Goal: Complete application form: Complete application form

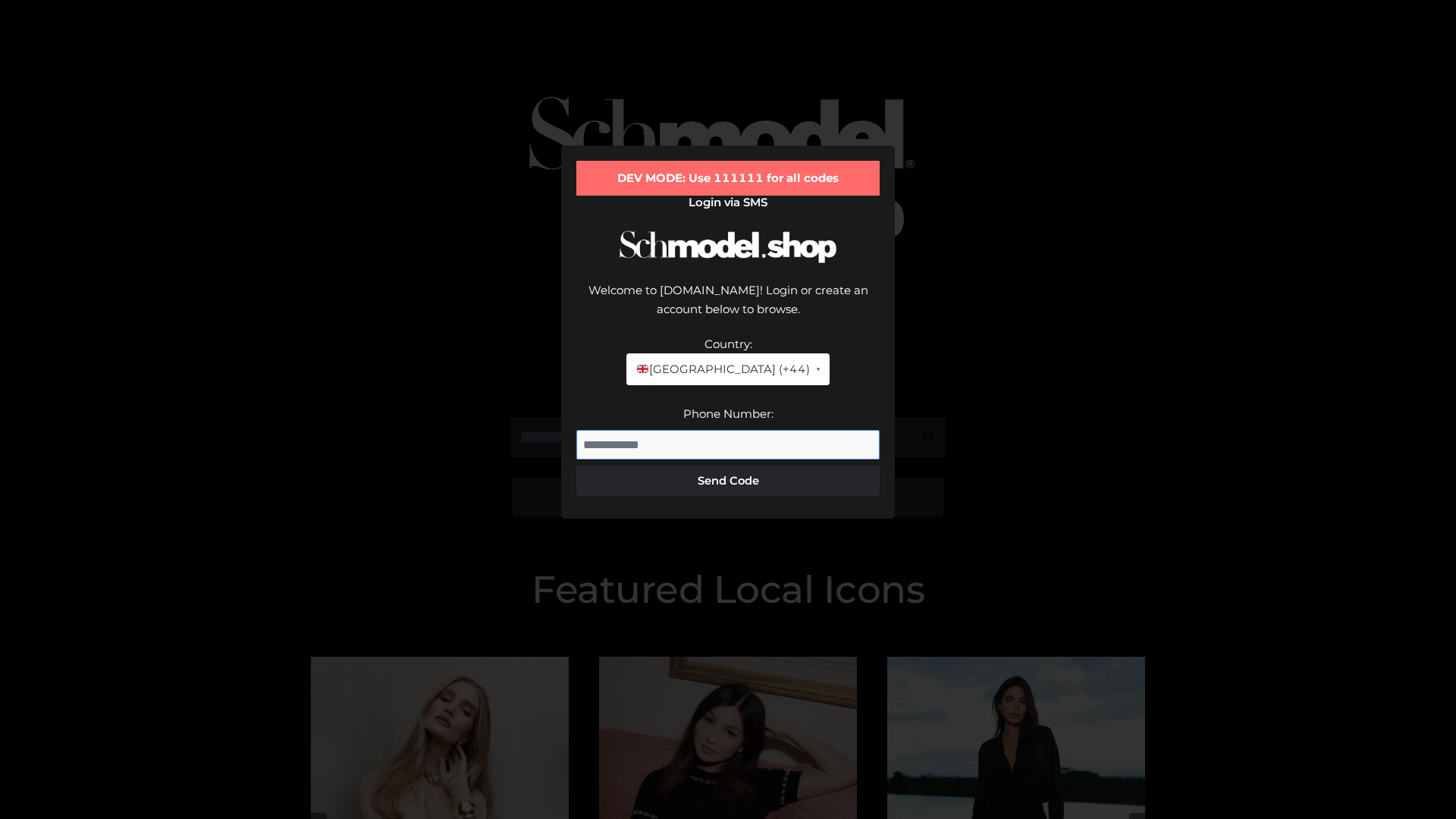
click at [728, 430] on input "Phone Number:" at bounding box center [727, 445] width 303 height 30
type input "**********"
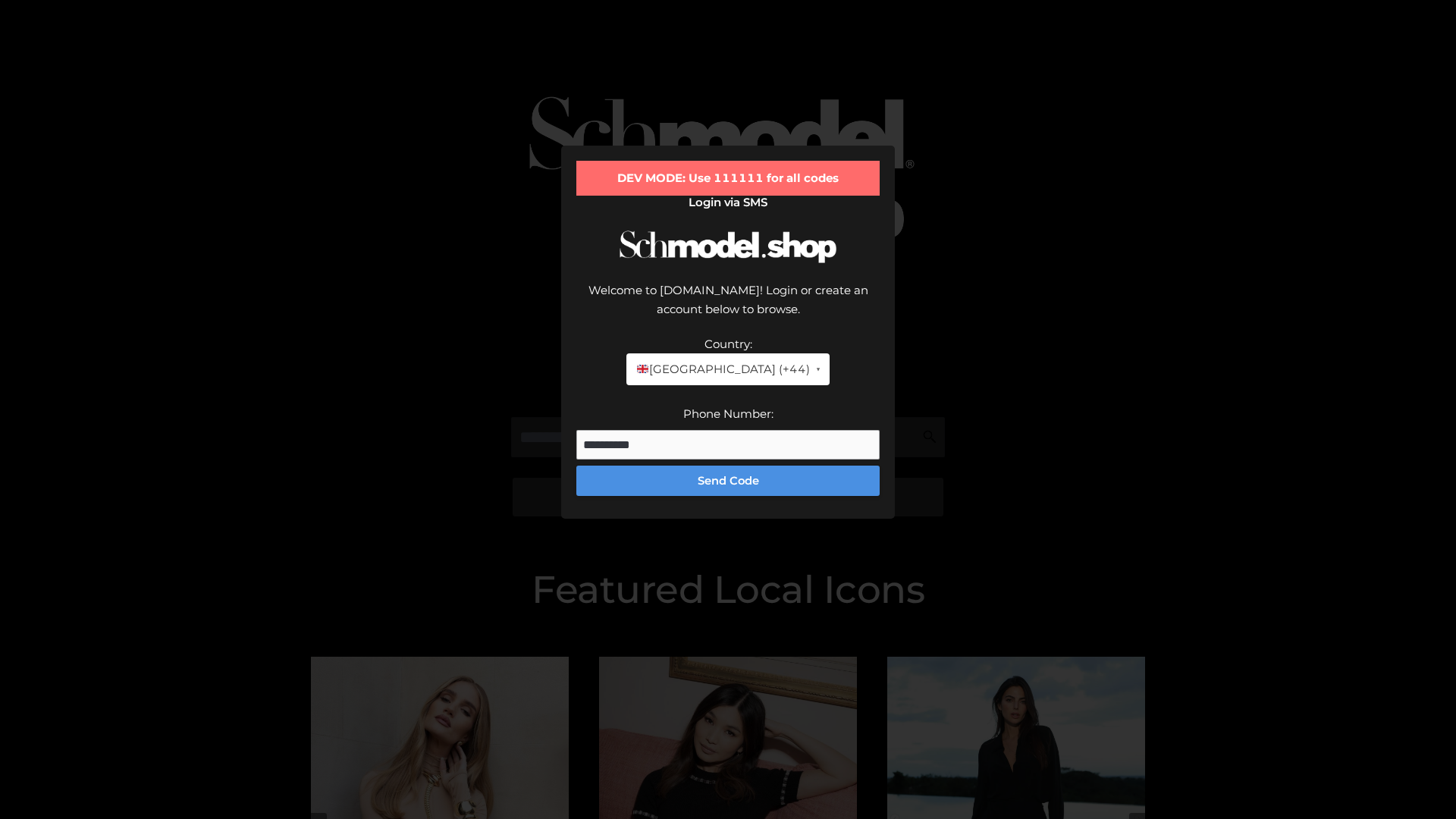
click at [728, 465] on button "Send Code" at bounding box center [727, 480] width 303 height 30
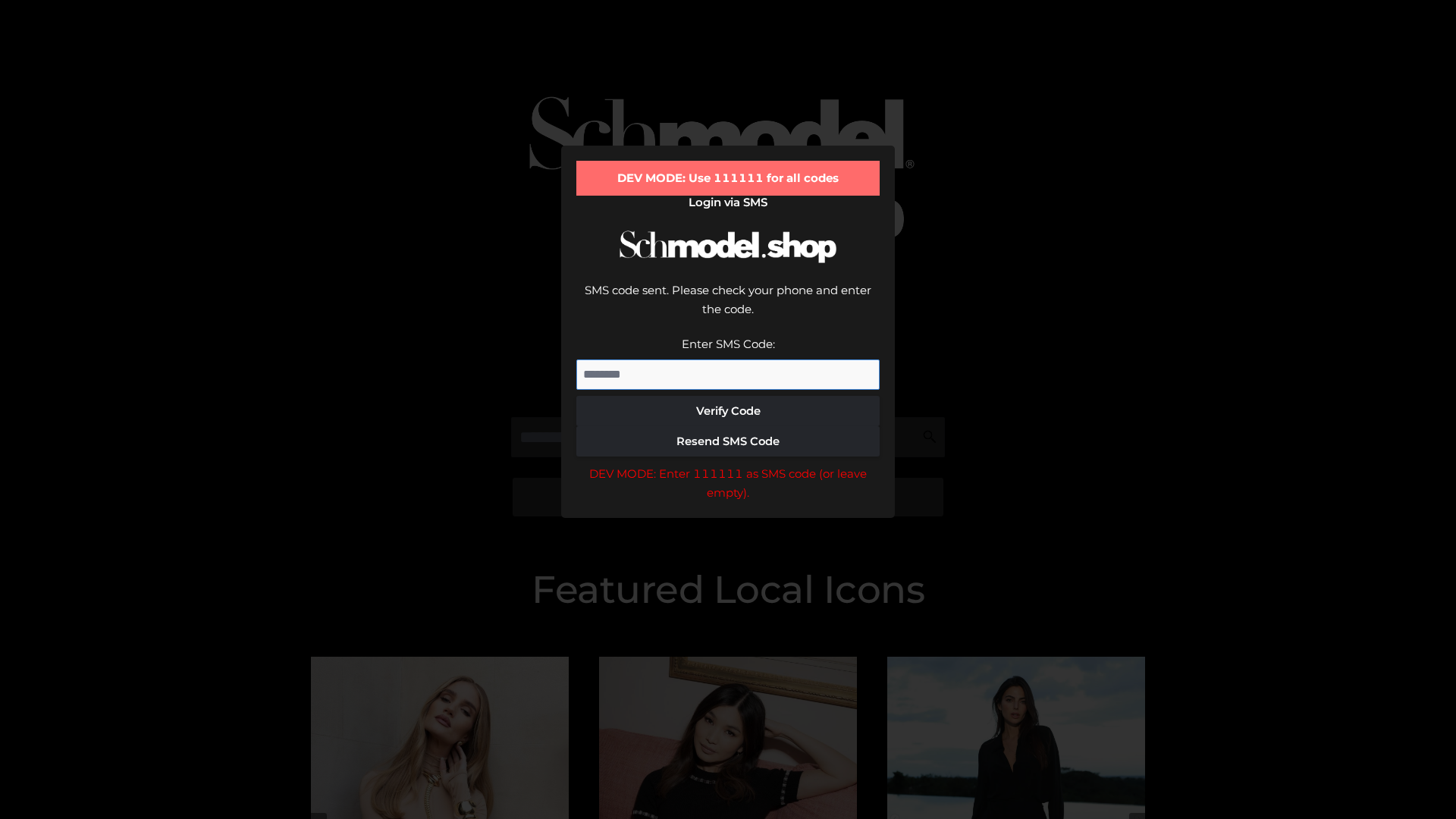
click at [728, 359] on input "Enter SMS Code:" at bounding box center [727, 374] width 303 height 30
type input "******"
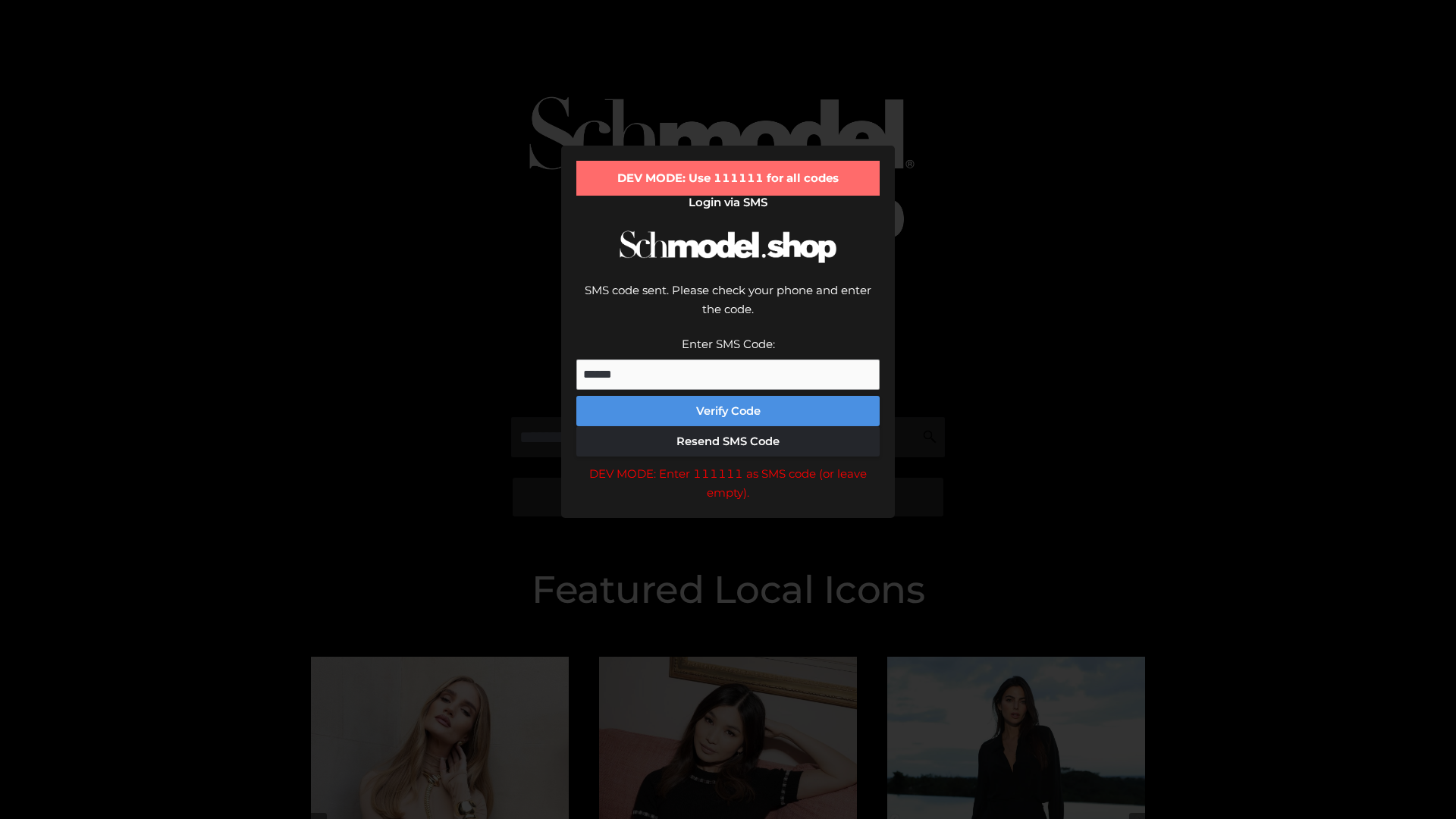
click at [728, 396] on button "Verify Code" at bounding box center [727, 411] width 303 height 30
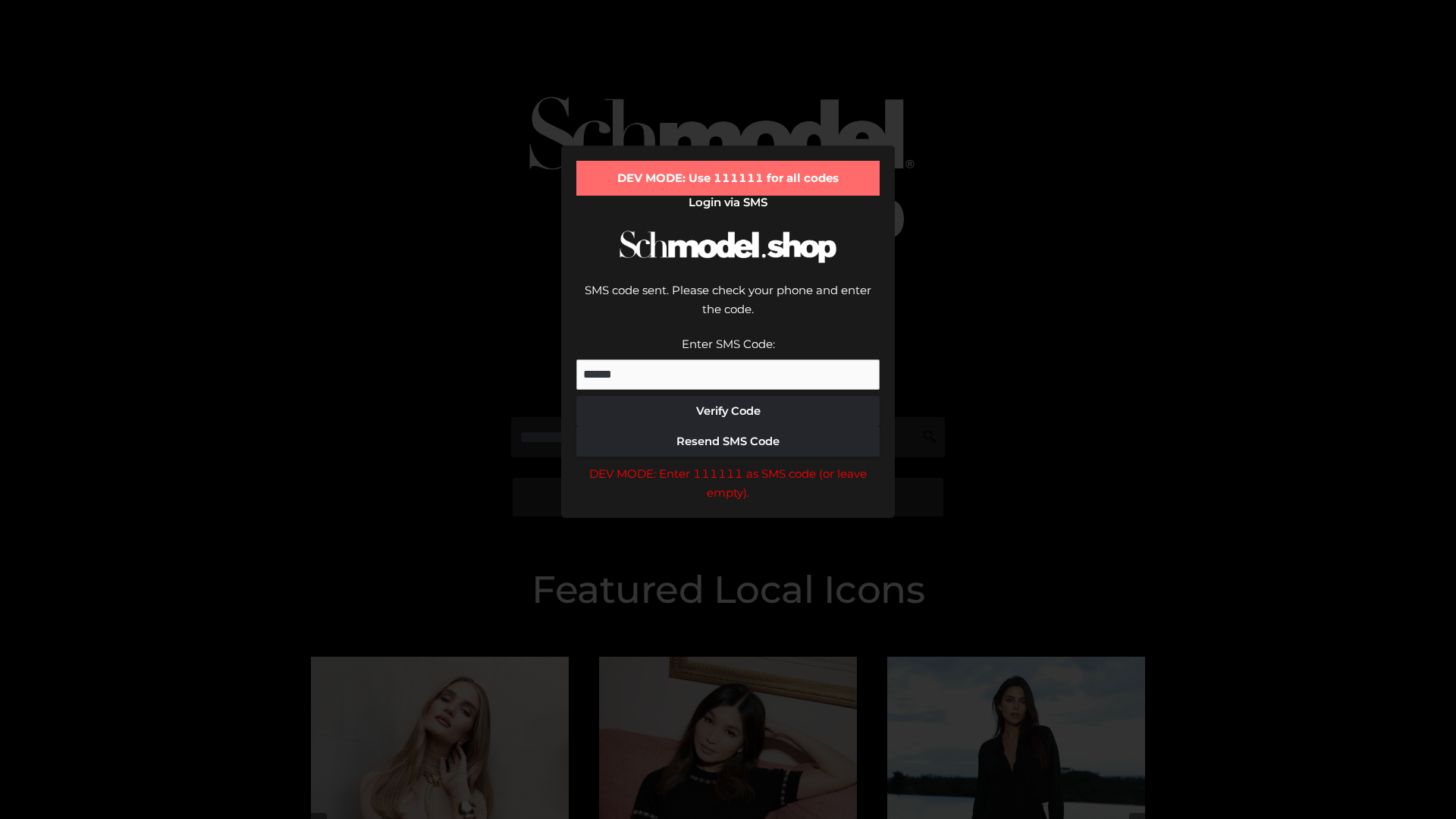
click at [728, 464] on div "DEV MODE: Enter 111111 as SMS code (or leave empty)." at bounding box center [727, 484] width 303 height 39
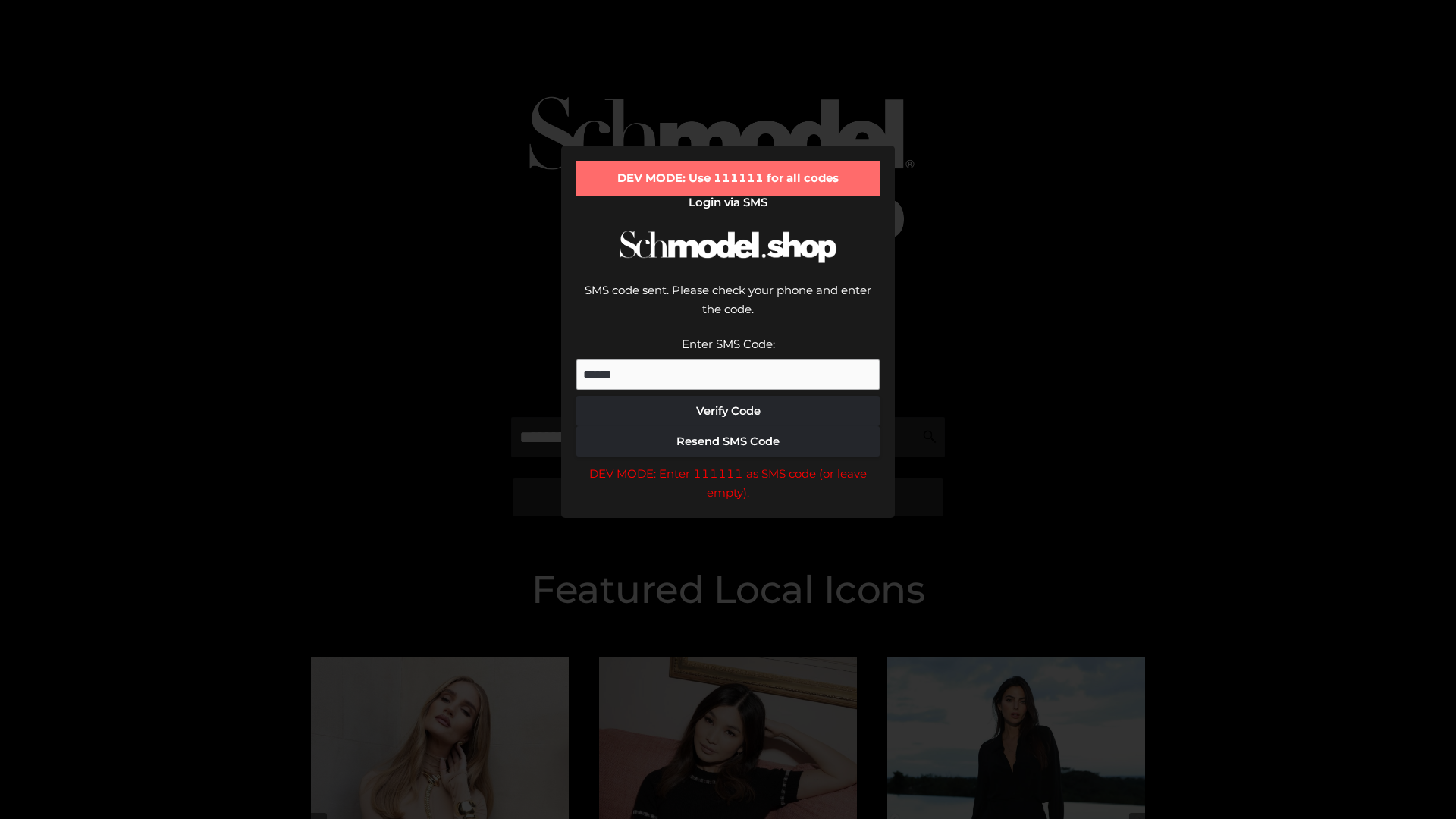
click at [728, 464] on div "DEV MODE: Enter 111111 as SMS code (or leave empty)." at bounding box center [727, 484] width 303 height 39
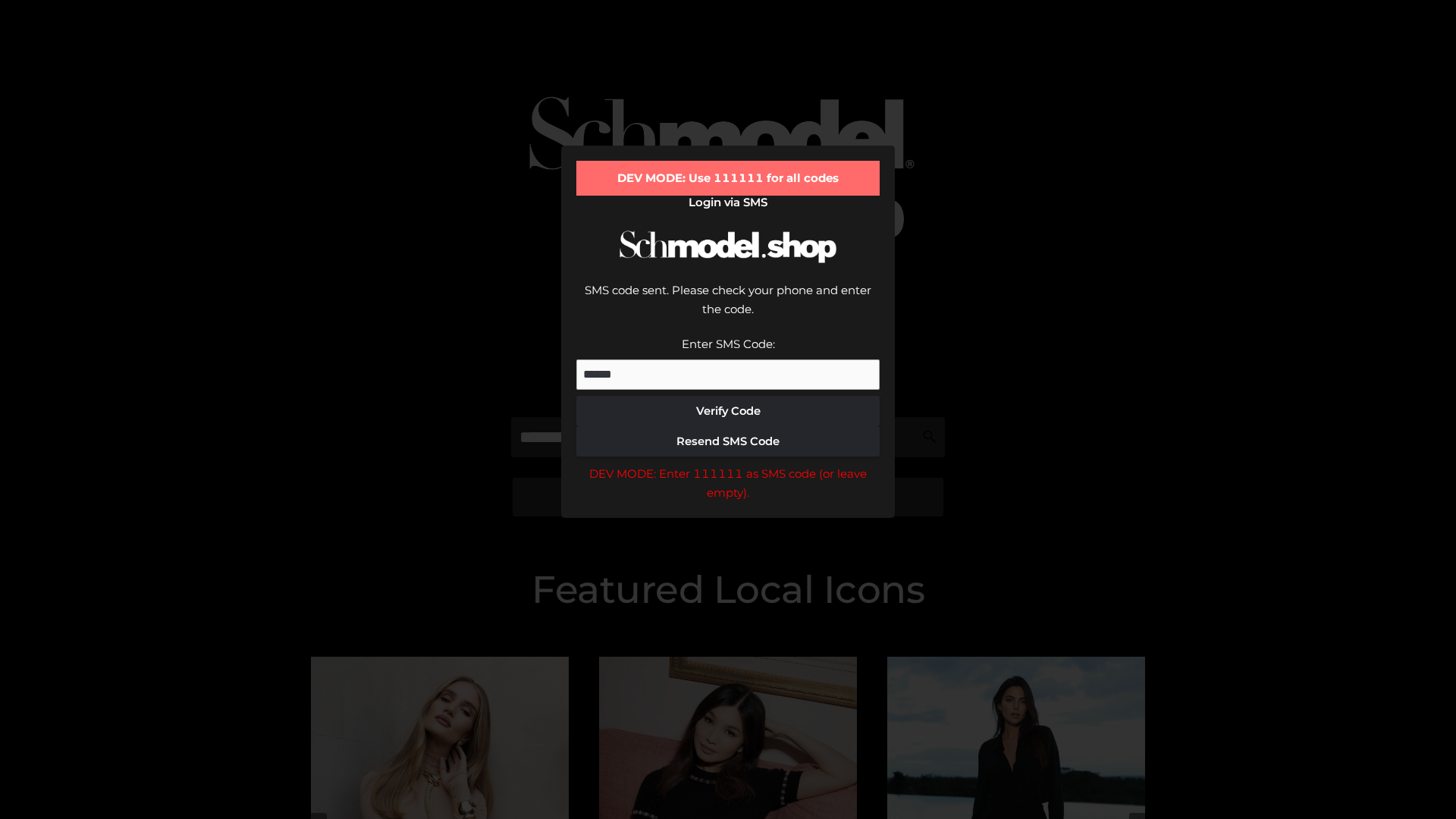
click at [728, 464] on div "DEV MODE: Enter 111111 as SMS code (or leave empty)." at bounding box center [727, 484] width 303 height 39
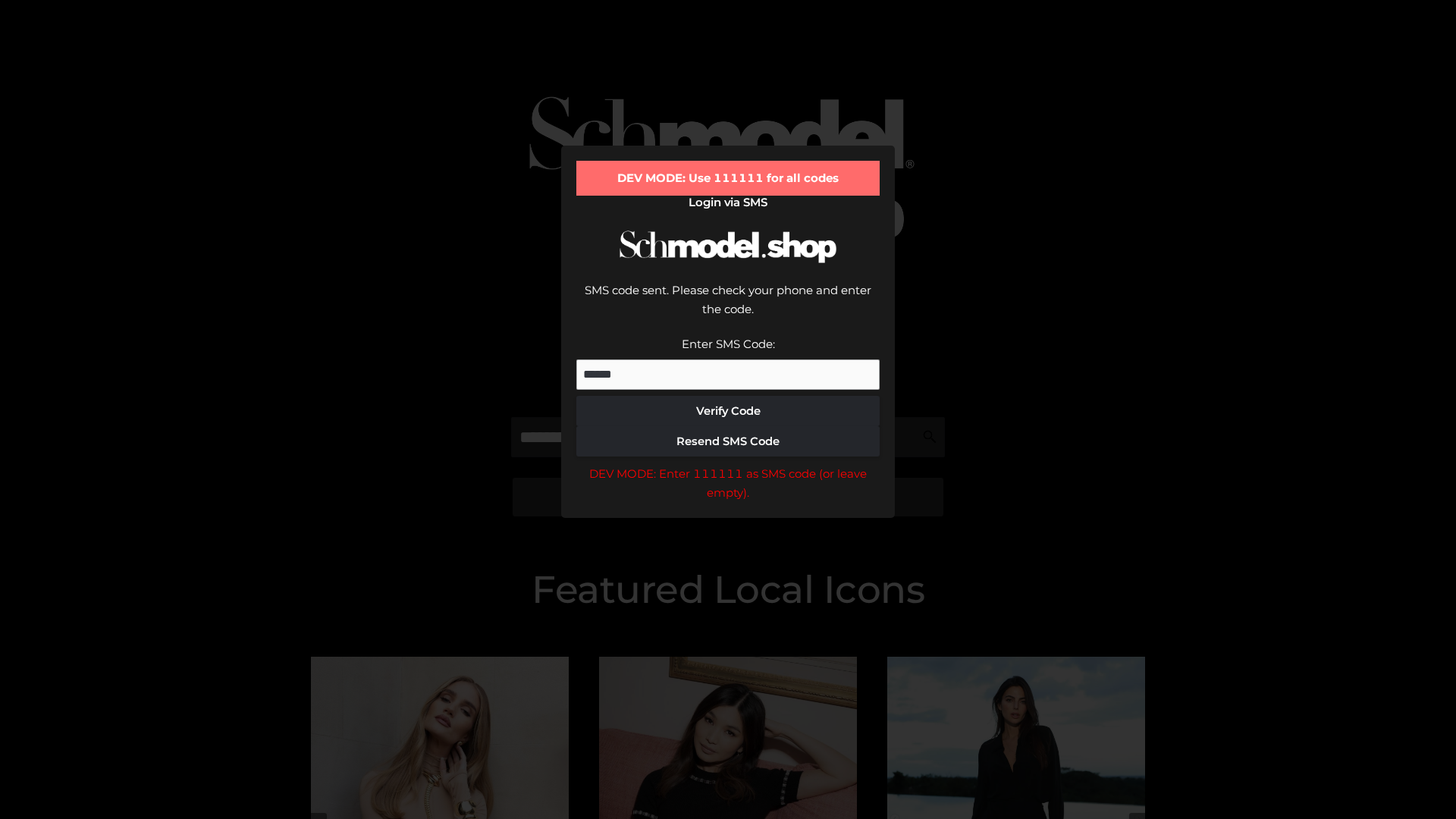
click at [728, 464] on div "DEV MODE: Enter 111111 as SMS code (or leave empty)." at bounding box center [727, 484] width 303 height 39
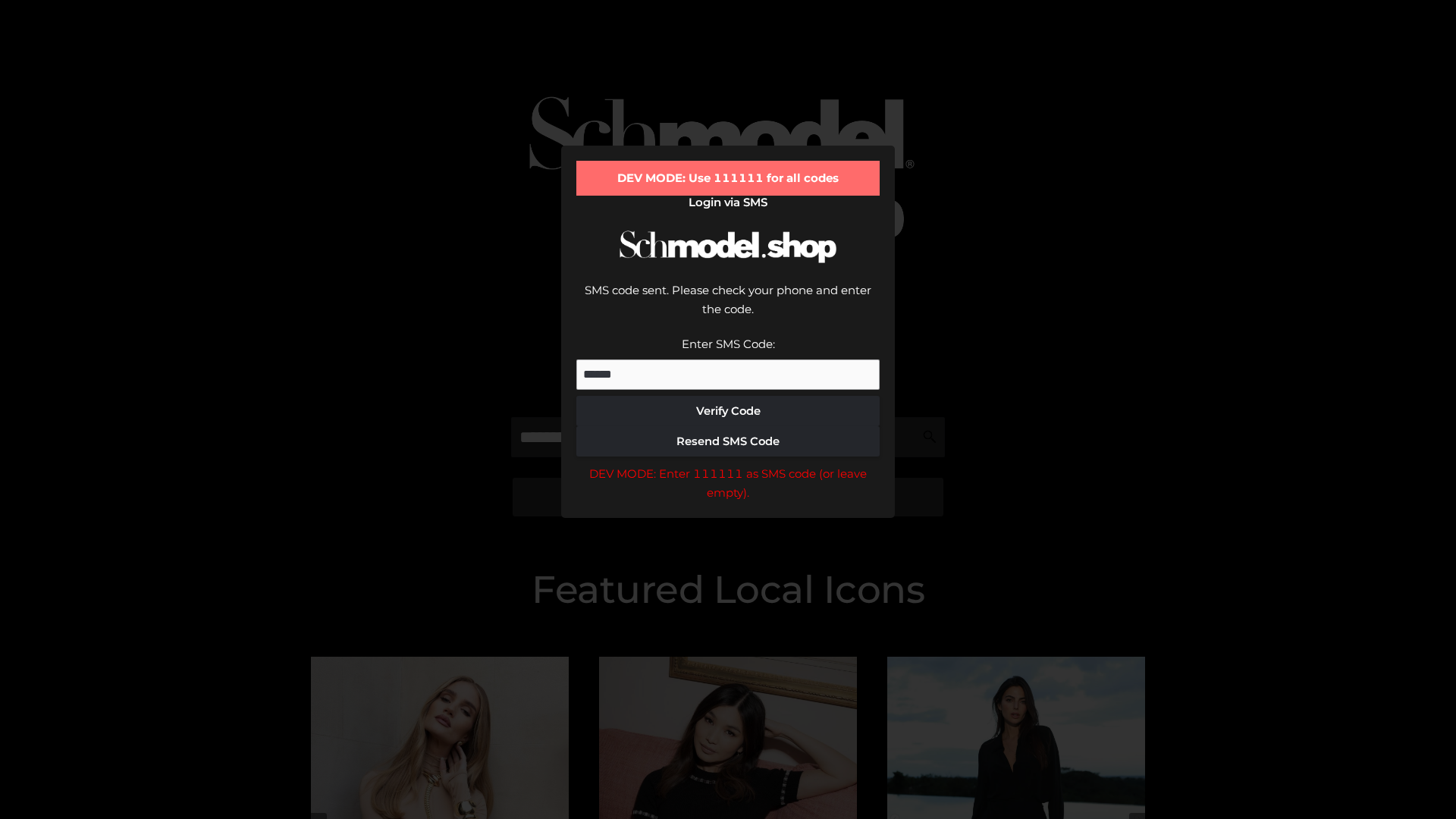
click at [728, 464] on div "DEV MODE: Enter 111111 as SMS code (or leave empty)." at bounding box center [727, 484] width 303 height 39
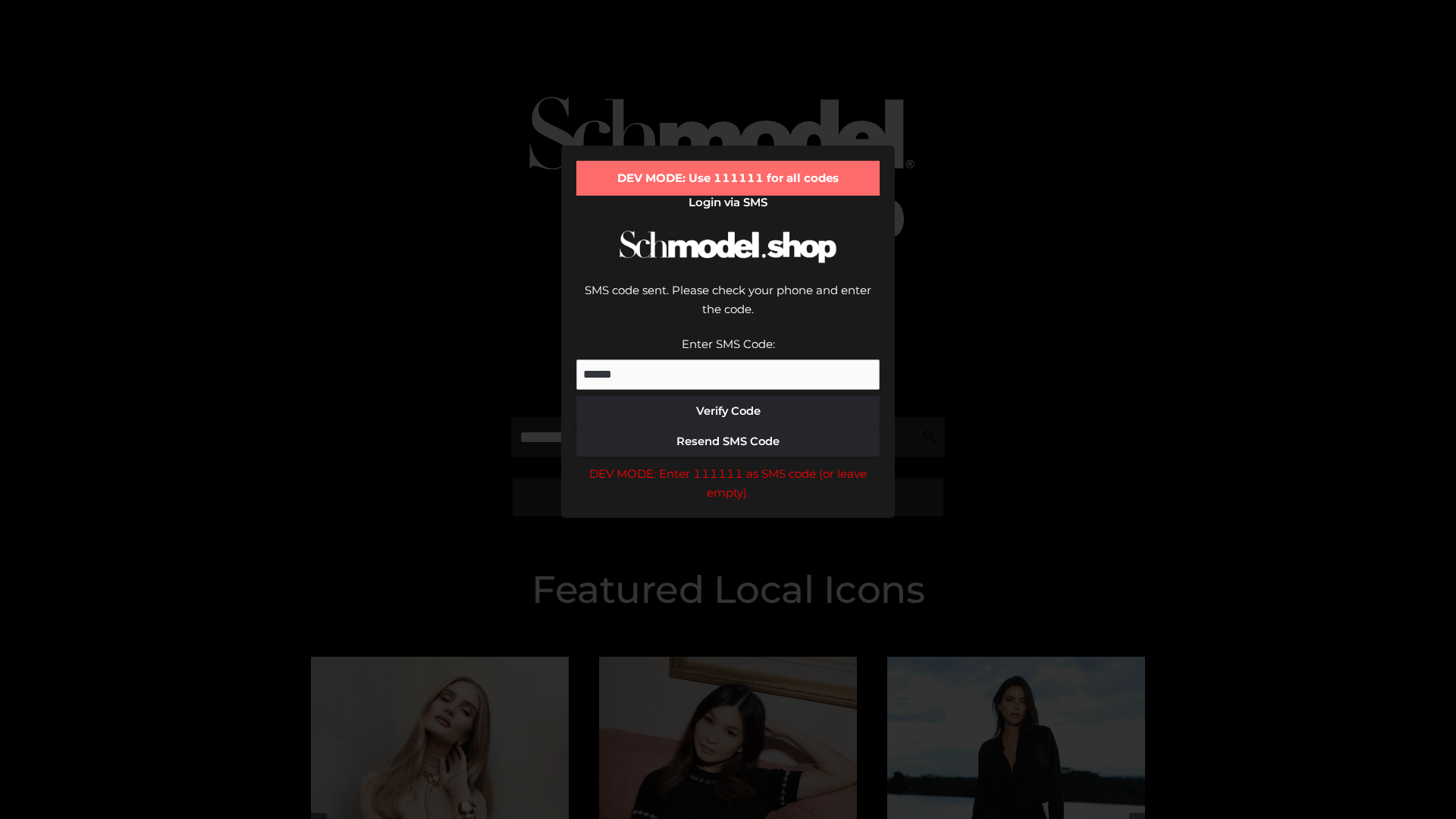
click at [728, 464] on div "DEV MODE: Enter 111111 as SMS code (or leave empty)." at bounding box center [727, 484] width 303 height 39
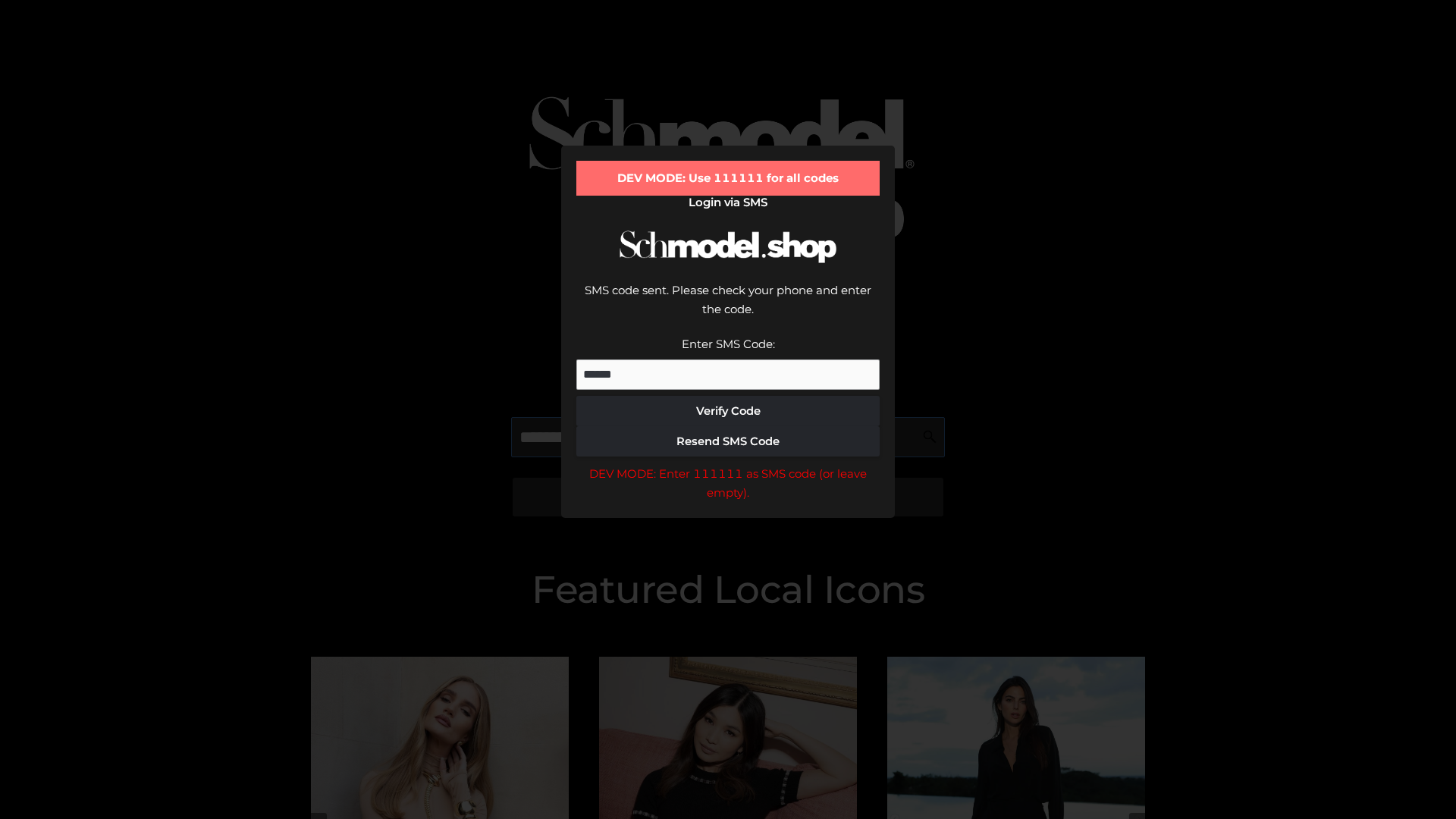
scroll to position [0, 78]
click at [728, 464] on div "DEV MODE: Enter 111111 as SMS code (or leave empty)." at bounding box center [727, 484] width 303 height 39
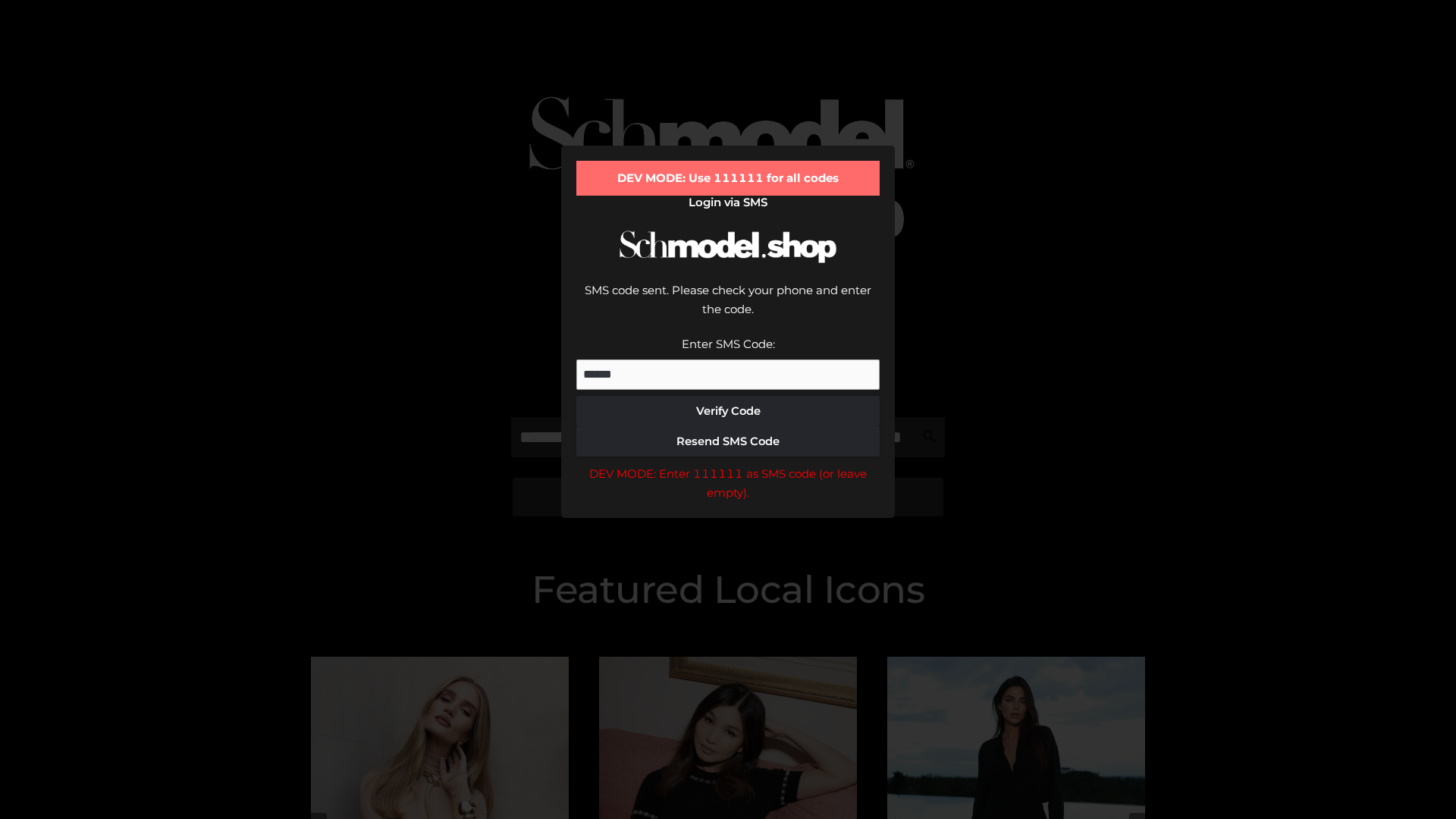
click at [728, 464] on div "DEV MODE: Enter 111111 as SMS code (or leave empty)." at bounding box center [727, 484] width 303 height 39
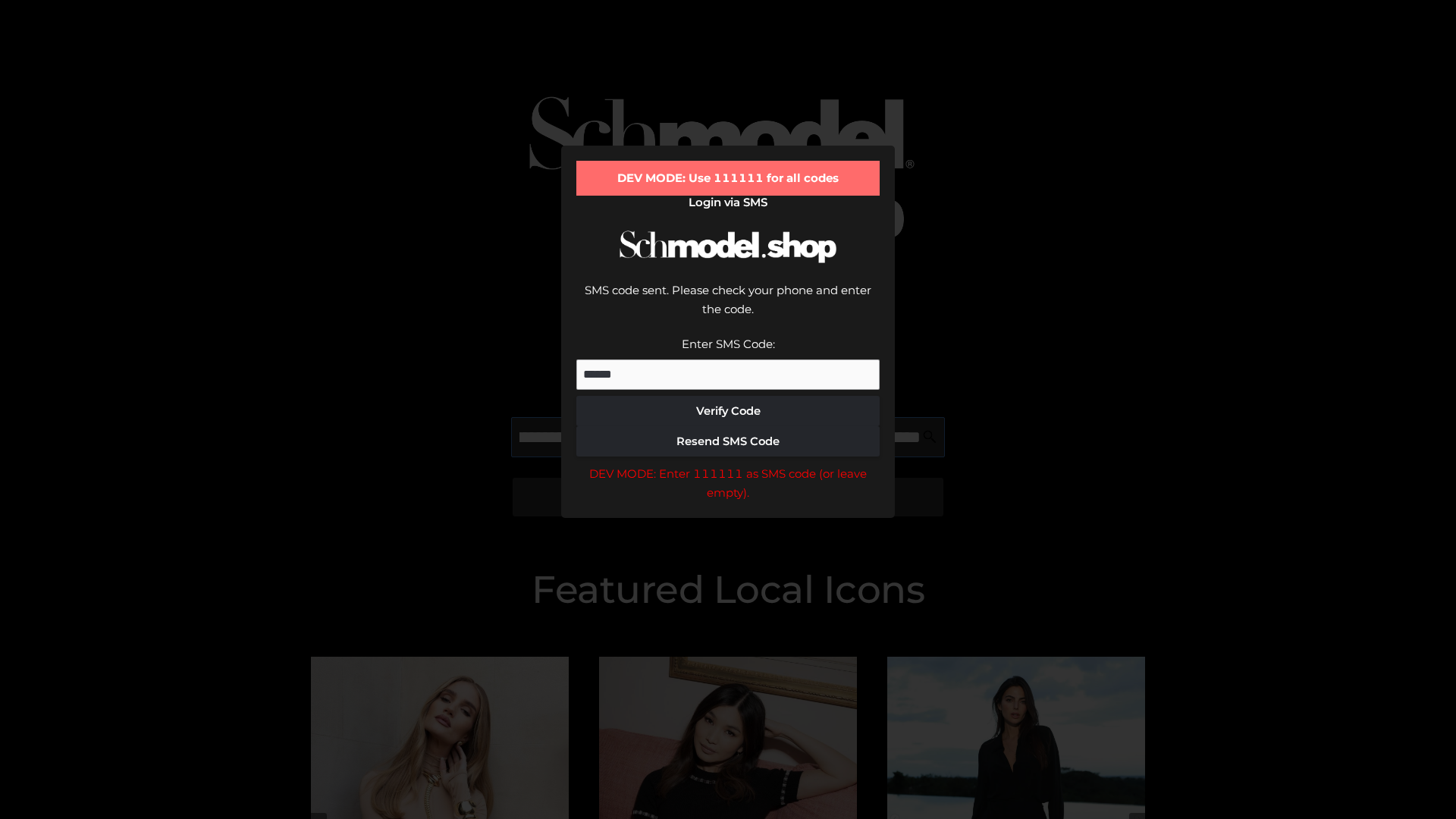
scroll to position [0, 165]
click at [728, 464] on div "DEV MODE: Enter 111111 as SMS code (or leave empty)." at bounding box center [727, 484] width 303 height 39
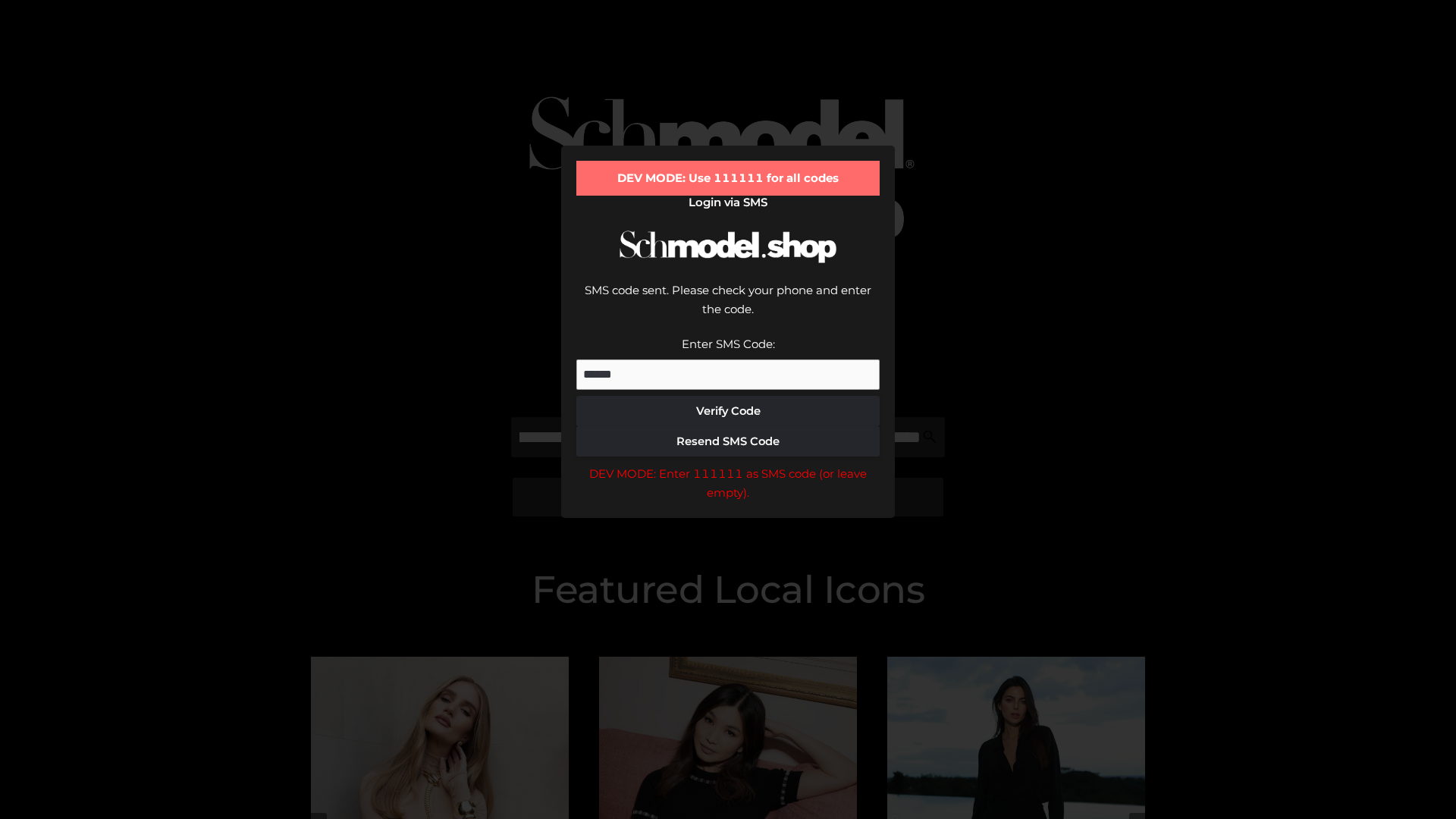
click at [728, 464] on div "DEV MODE: Enter 111111 as SMS code (or leave empty)." at bounding box center [727, 484] width 303 height 39
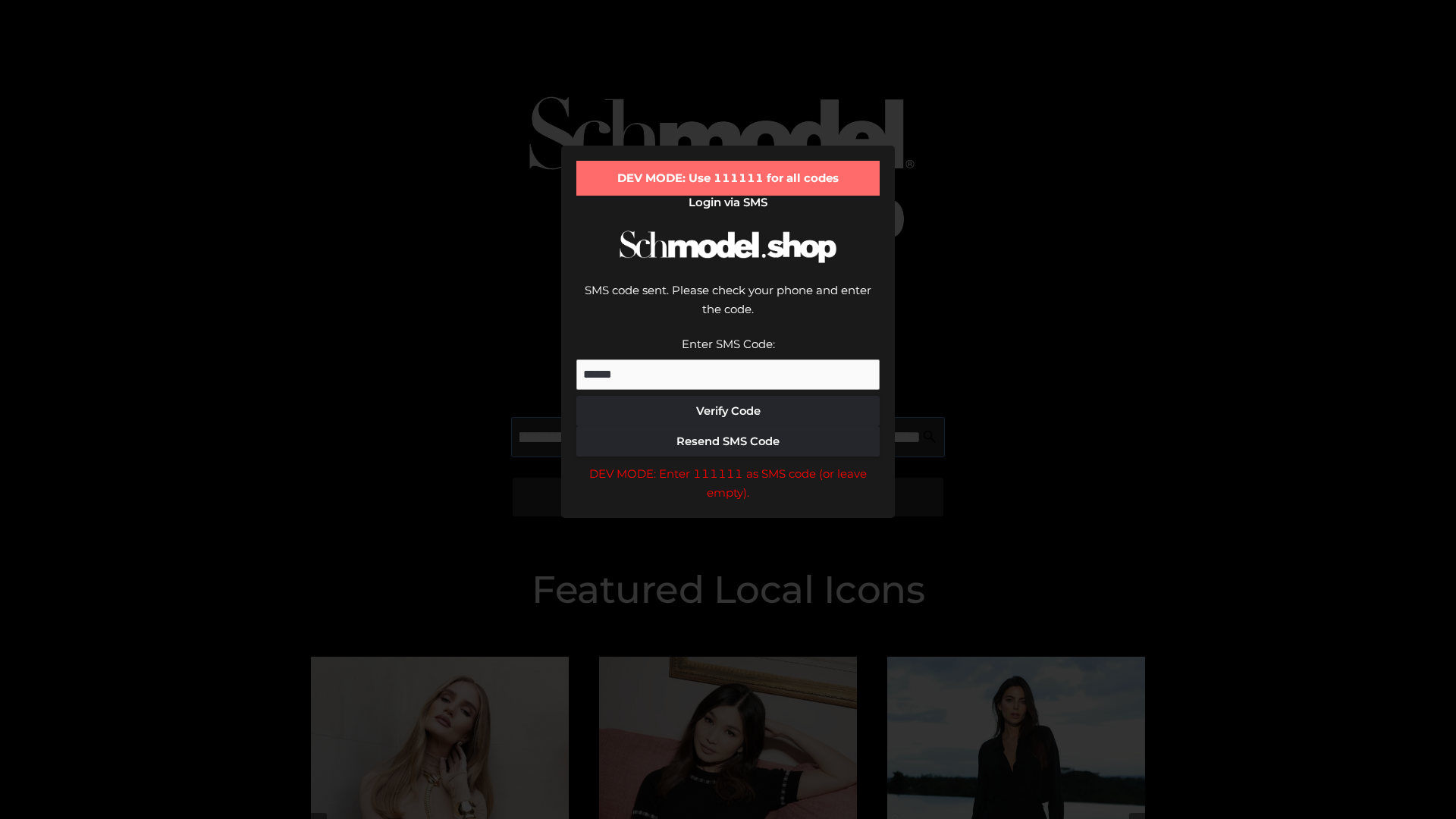
scroll to position [0, 257]
click at [728, 464] on div "DEV MODE: Enter 111111 as SMS code (or leave empty)." at bounding box center [727, 484] width 303 height 39
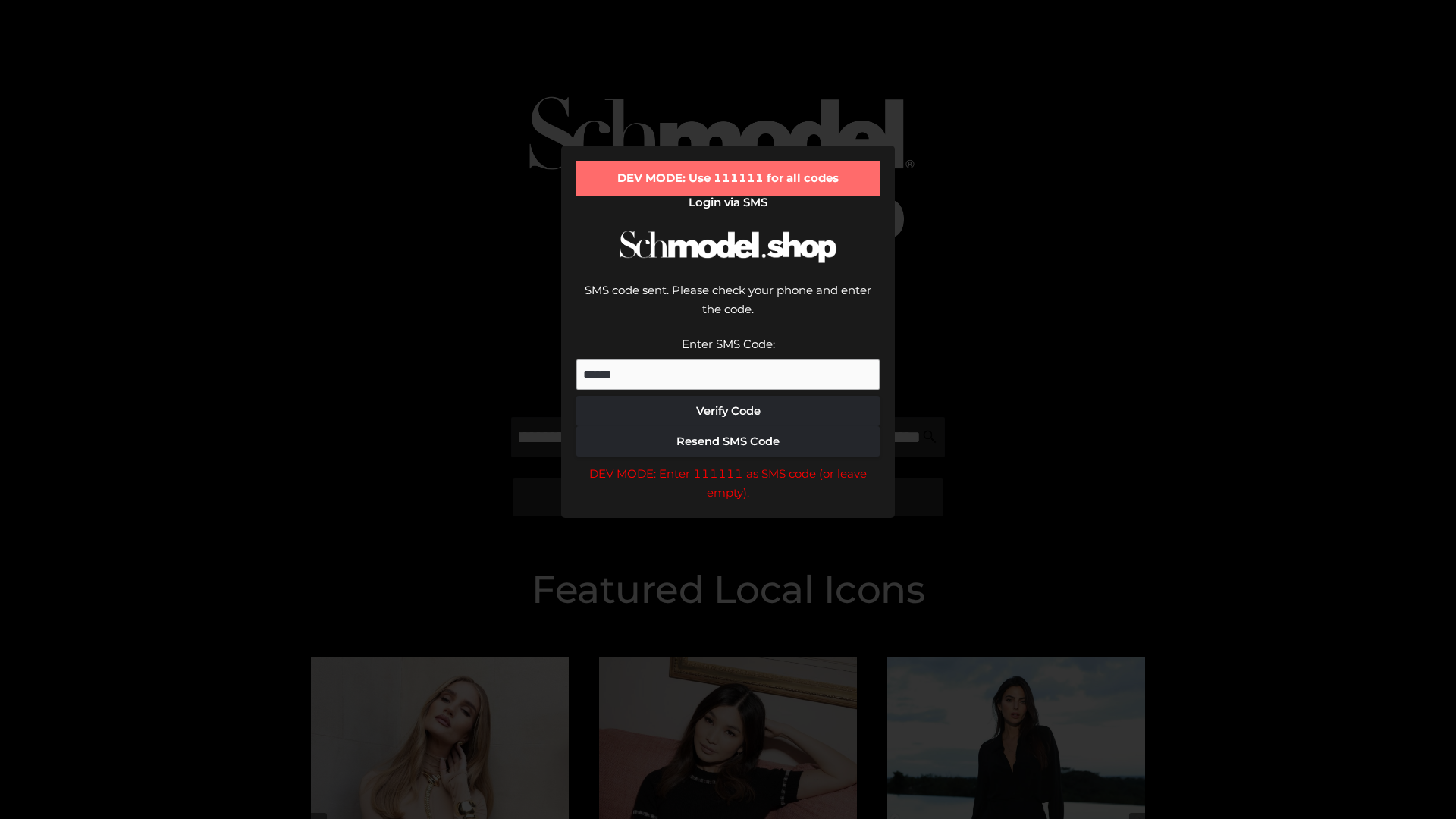
click at [728, 464] on div "DEV MODE: Enter 111111 as SMS code (or leave empty)." at bounding box center [727, 484] width 303 height 39
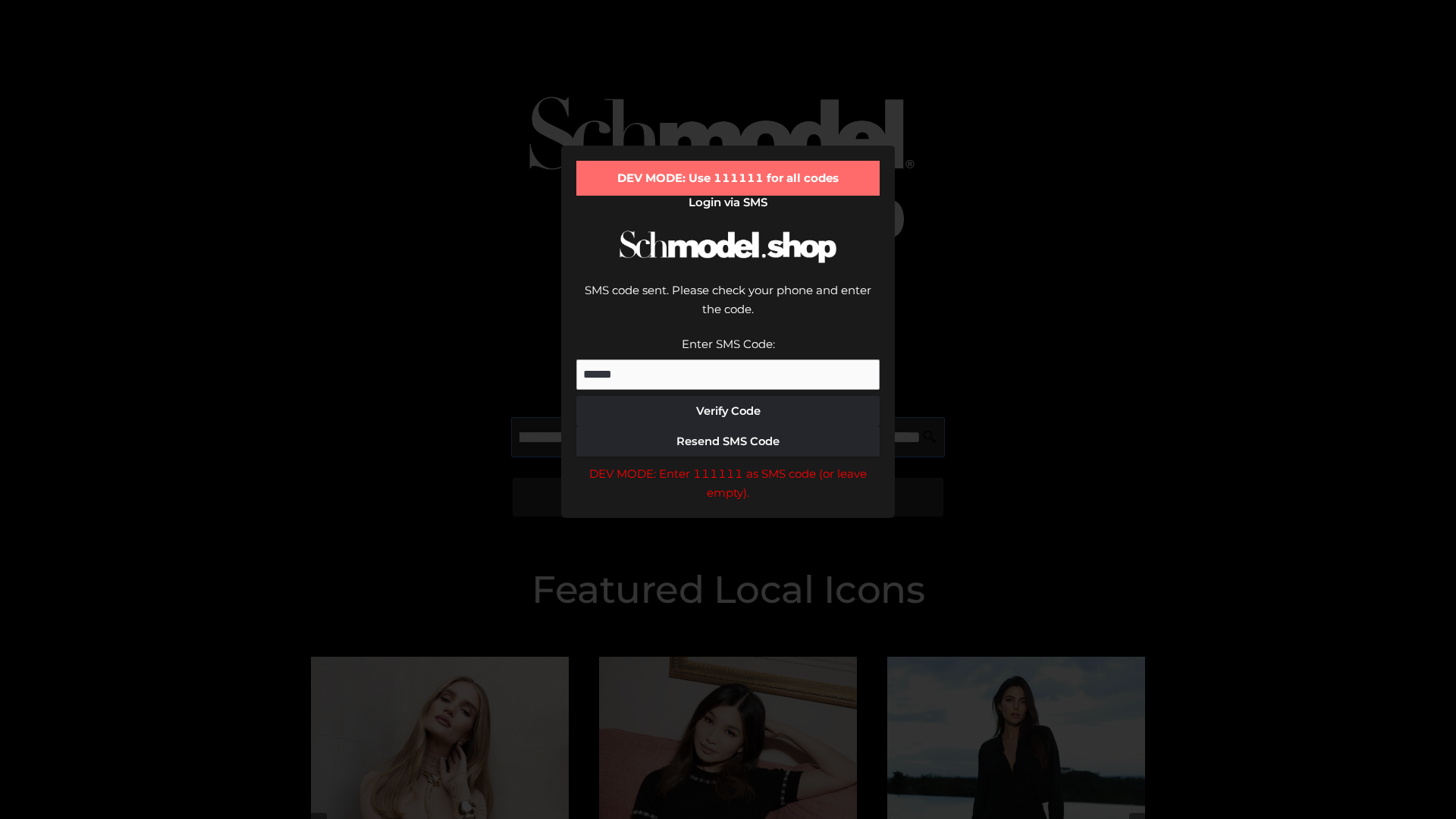
scroll to position [0, 353]
click at [728, 464] on div "DEV MODE: Enter 111111 as SMS code (or leave empty)." at bounding box center [727, 484] width 303 height 39
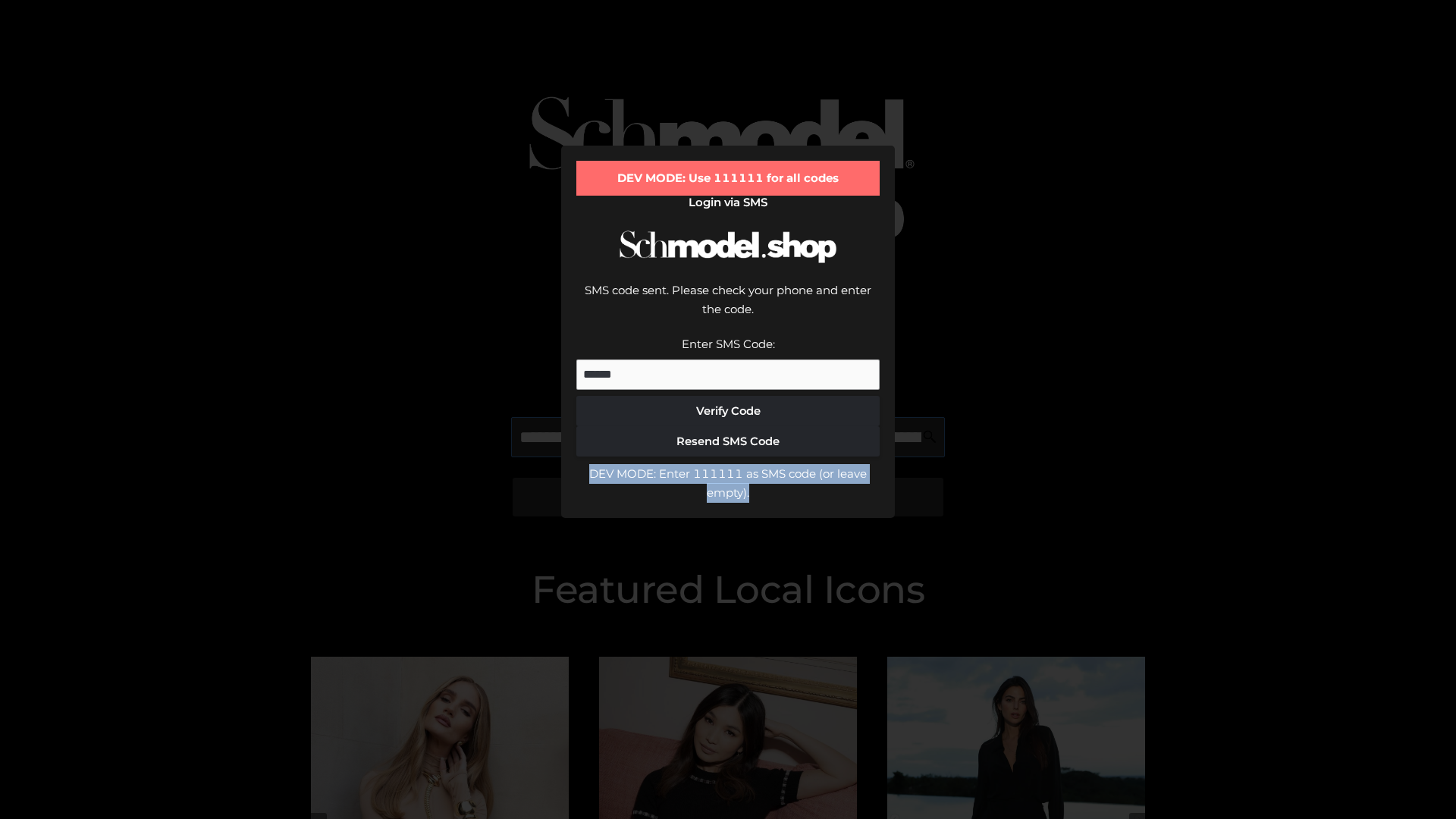
type input "**********"
